Goal: Communication & Community: Connect with others

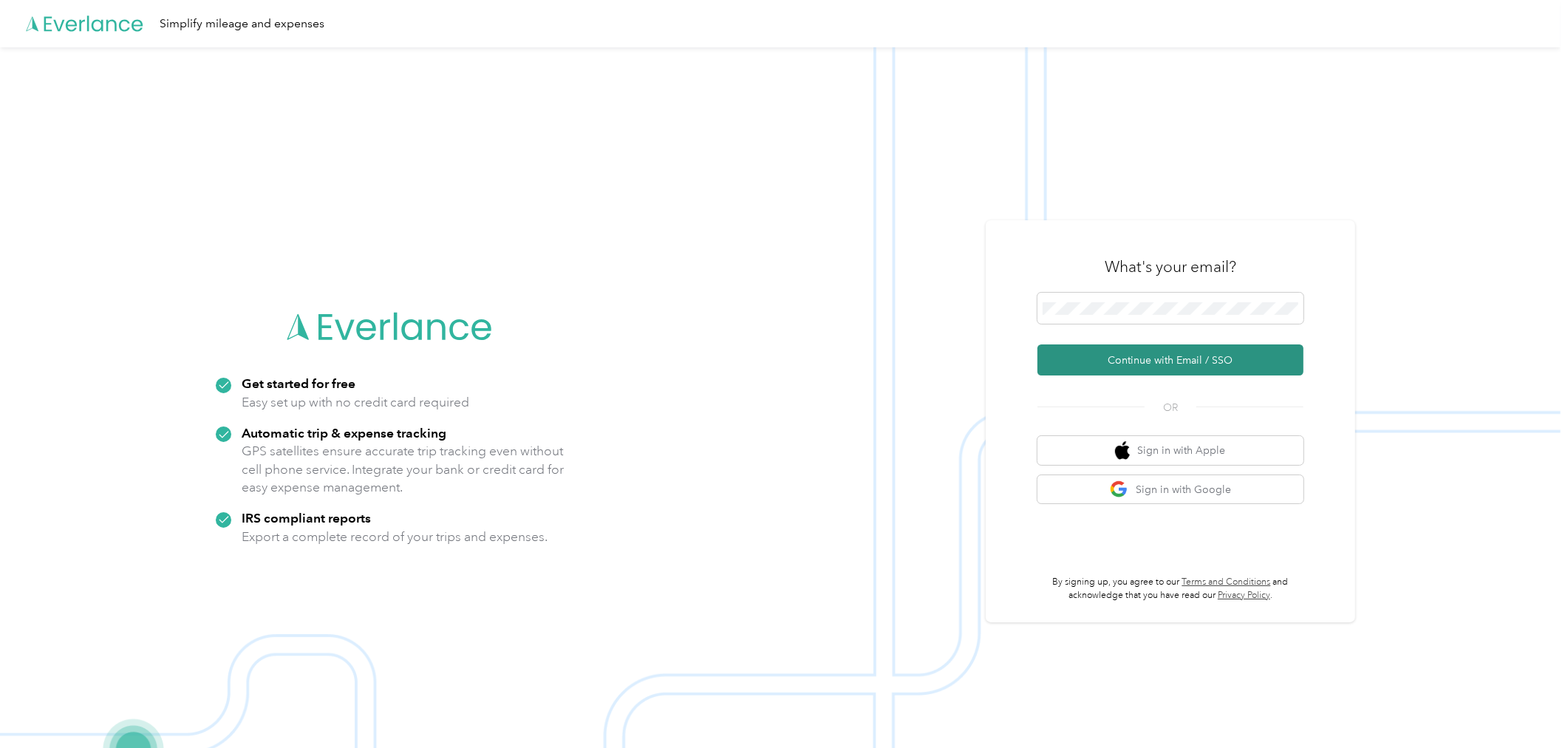
click at [1288, 364] on button "Continue with Email / SSO" at bounding box center [1170, 360] width 266 height 31
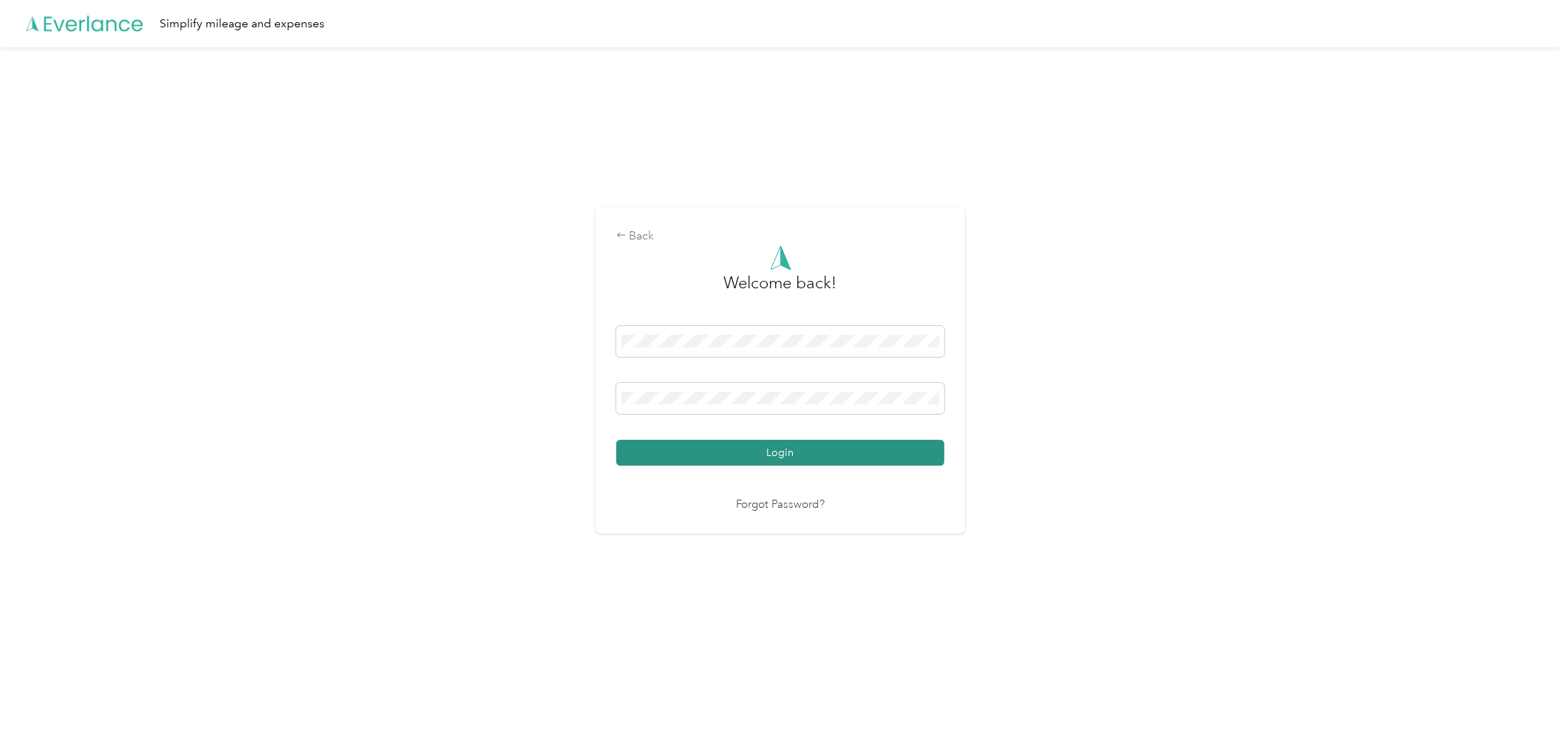
click at [917, 455] on button "Login" at bounding box center [780, 452] width 328 height 26
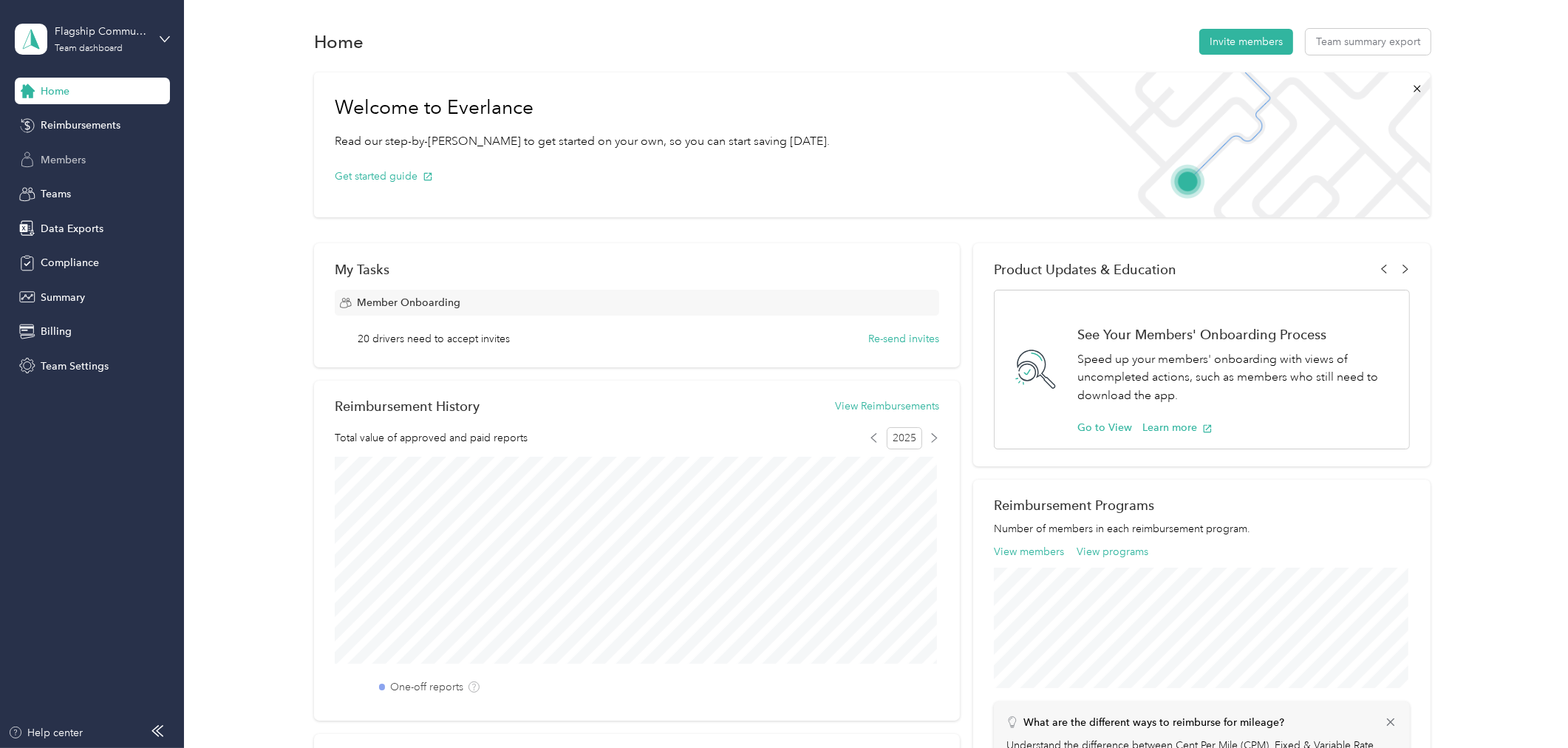
click at [40, 159] on span "Members" at bounding box center [63, 160] width 45 height 16
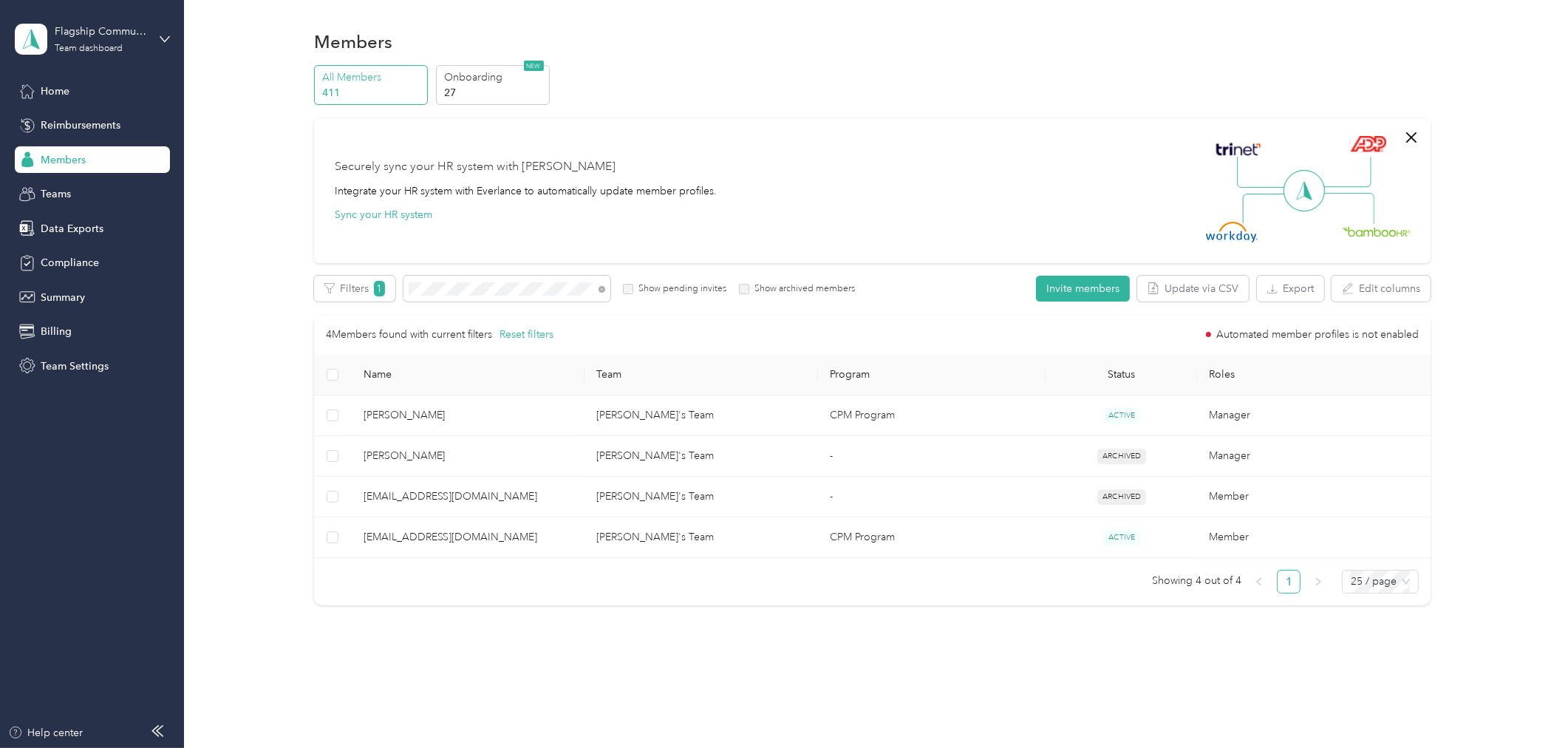
click at [43, 160] on span "Members" at bounding box center [63, 160] width 45 height 16
click at [601, 289] on icon at bounding box center [601, 290] width 3 height 3
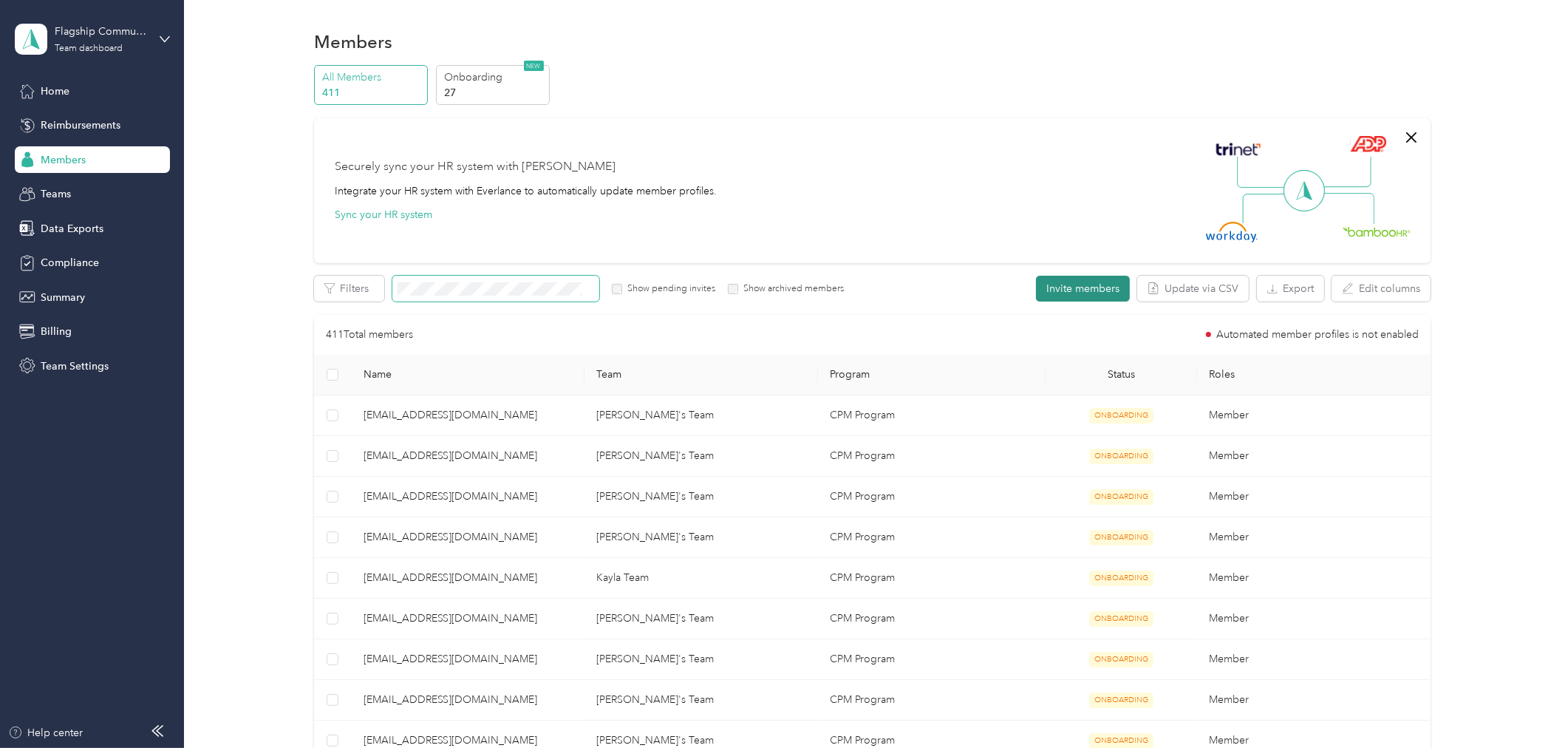
click at [1091, 284] on button "Invite members" at bounding box center [1083, 288] width 94 height 26
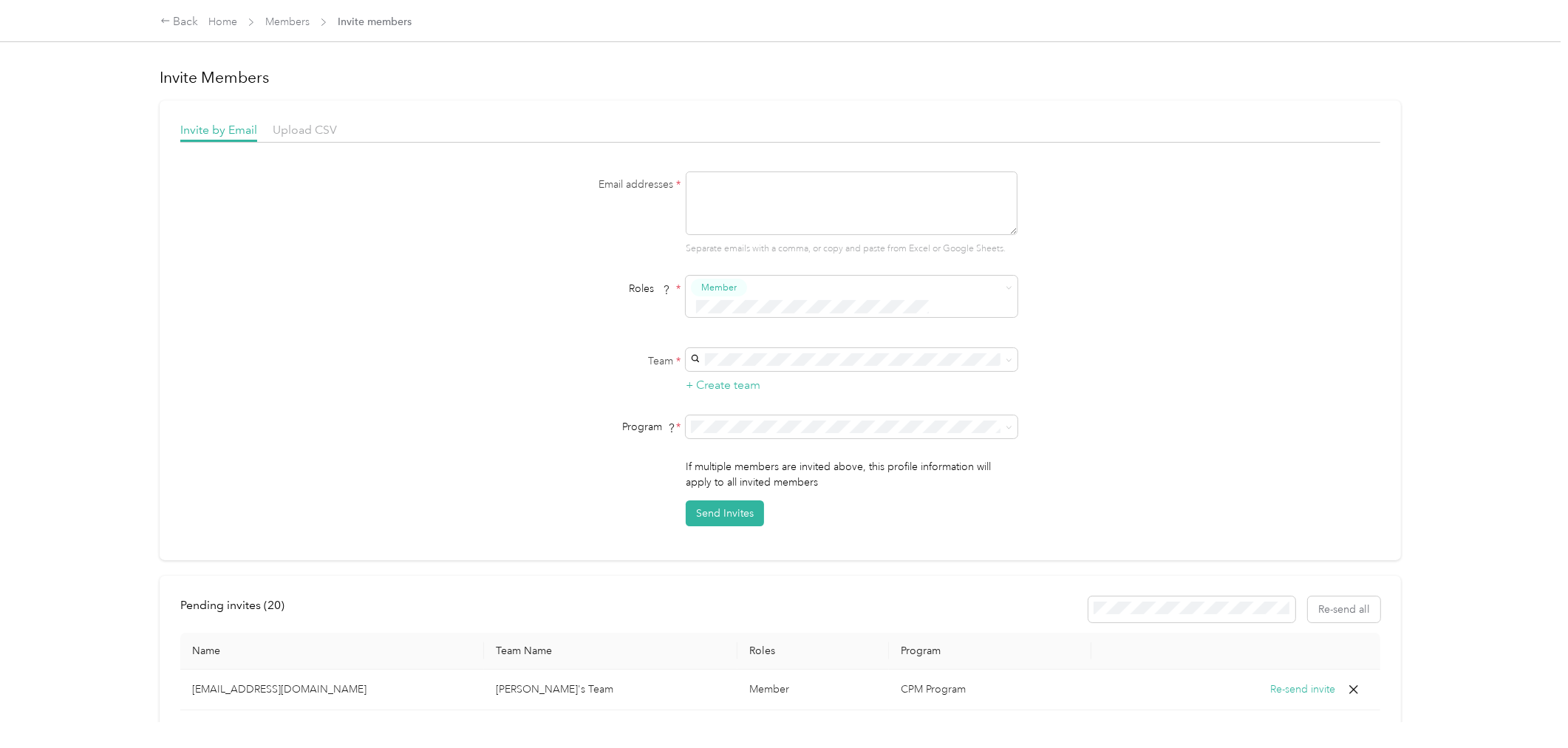
click at [765, 202] on textarea at bounding box center [852, 203] width 332 height 64
paste textarea "[EMAIL_ADDRESS][DOMAIN_NAME]"
type textarea "[EMAIL_ADDRESS][DOMAIN_NAME]"
type button "2367932af82246a98c1b1502f22b7d52"
click at [712, 361] on span "[PERSON_NAME]'s Team" at bounding box center [752, 367] width 118 height 12
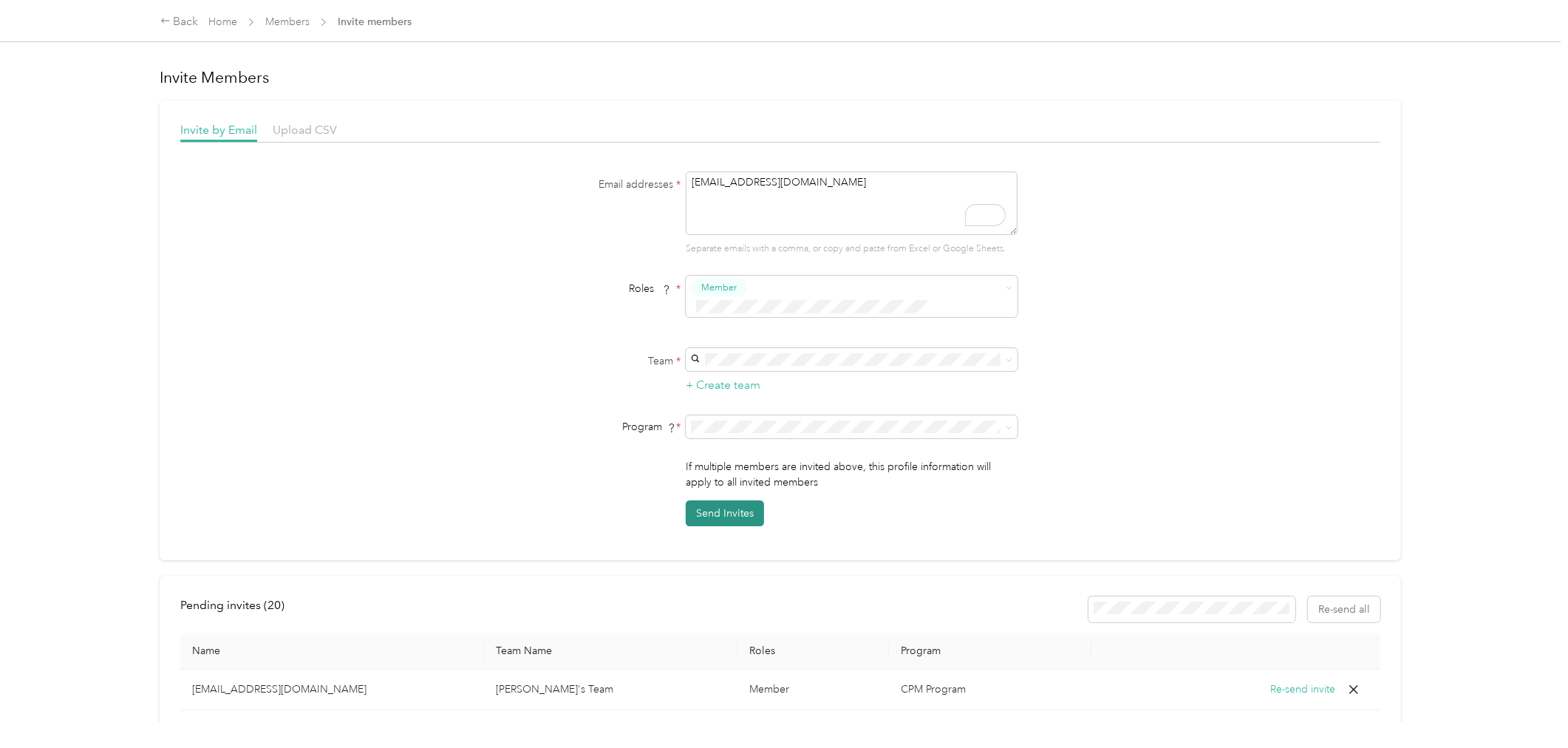
click at [704, 500] on button "Send Invites" at bounding box center [725, 512] width 78 height 26
